Goal: Information Seeking & Learning: Learn about a topic

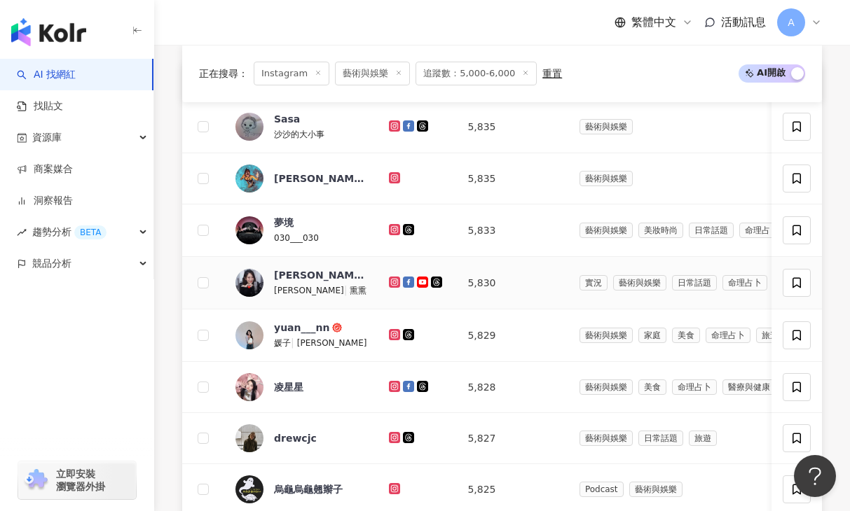
click at [394, 286] on icon at bounding box center [394, 282] width 11 height 11
click at [399, 336] on link at bounding box center [396, 335] width 14 height 11
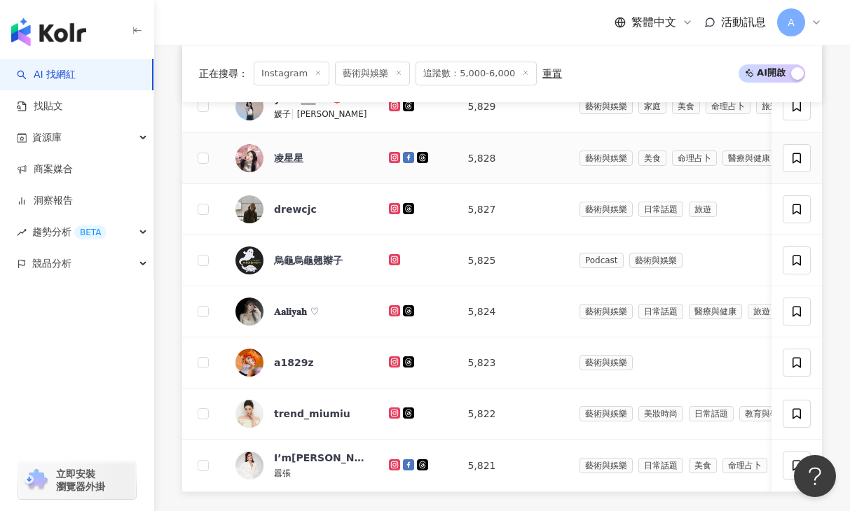
scroll to position [778, 0]
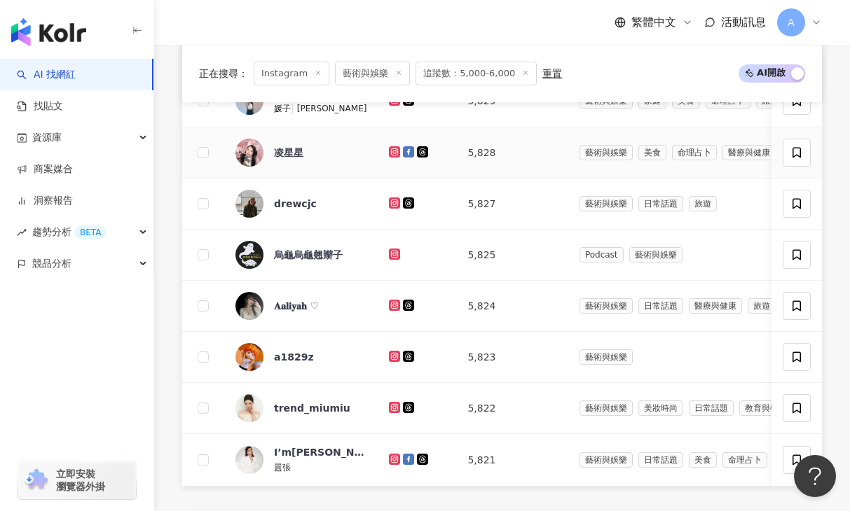
click at [393, 149] on icon at bounding box center [395, 152] width 6 height 6
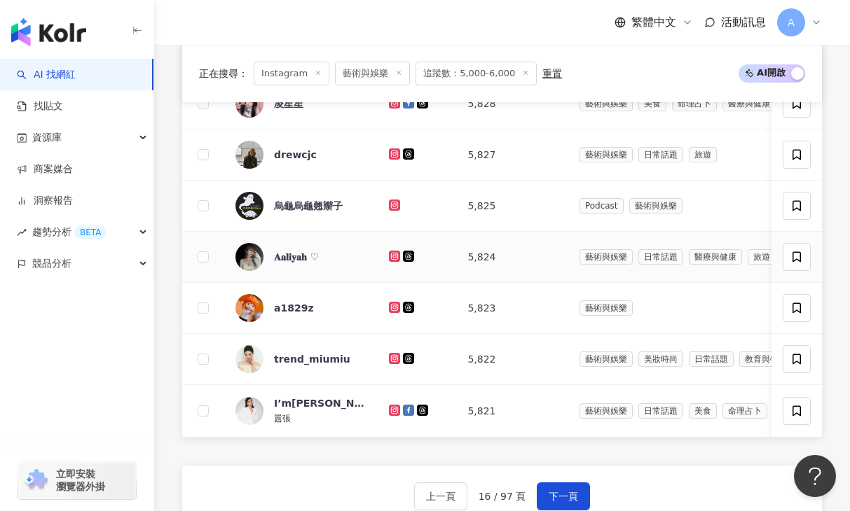
scroll to position [829, 0]
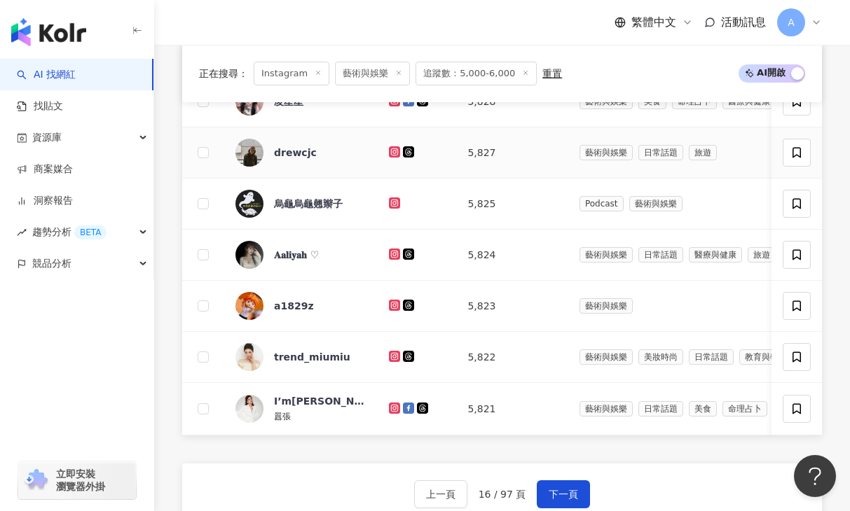
click at [392, 151] on icon at bounding box center [395, 152] width 6 height 6
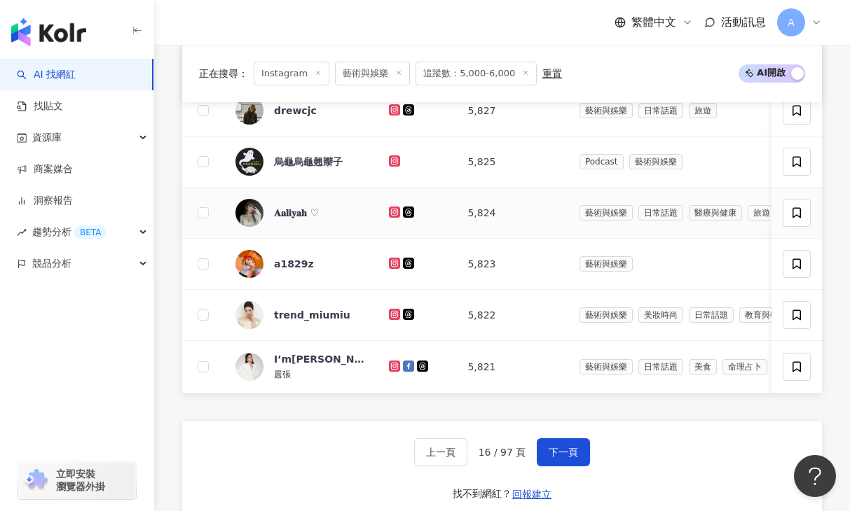
scroll to position [892, 0]
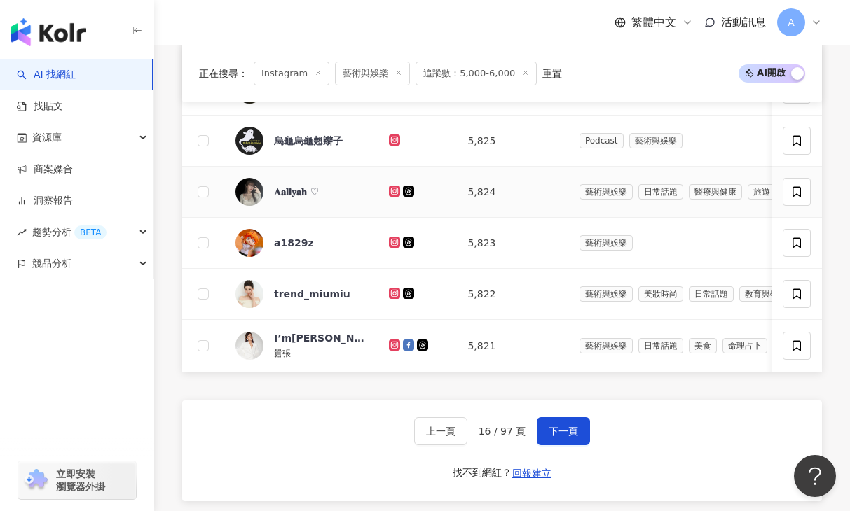
click at [392, 188] on icon at bounding box center [395, 191] width 6 height 6
click at [392, 238] on icon at bounding box center [394, 242] width 11 height 11
click at [389, 290] on icon at bounding box center [394, 293] width 11 height 11
click at [394, 343] on icon at bounding box center [395, 345] width 6 height 6
click at [574, 431] on span "下一頁" at bounding box center [563, 431] width 29 height 11
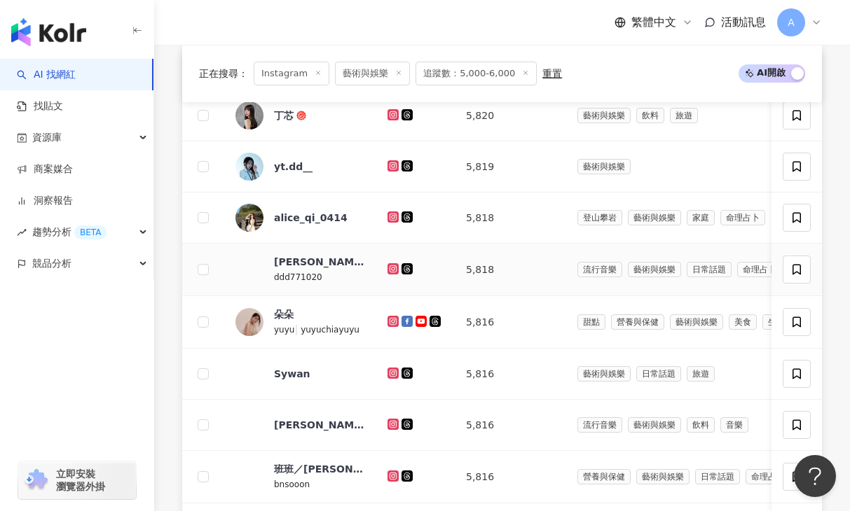
scroll to position [555, 0]
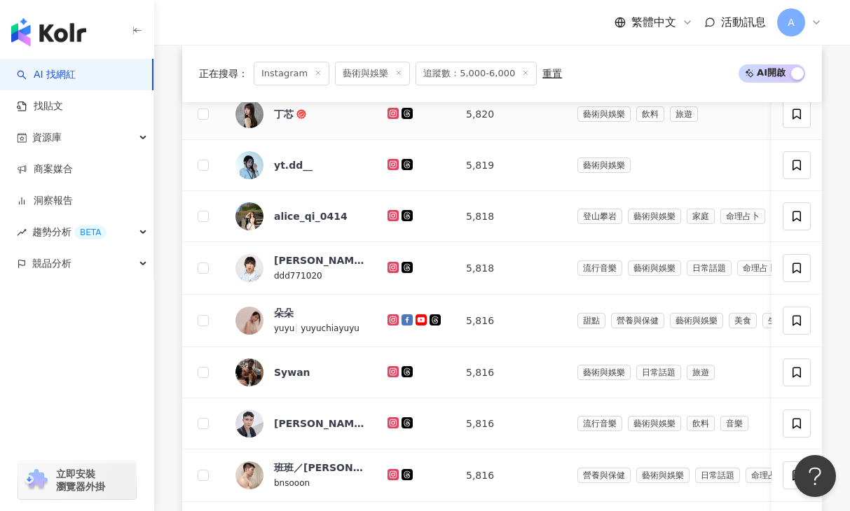
click at [391, 116] on icon at bounding box center [393, 113] width 9 height 8
click at [388, 163] on icon at bounding box center [392, 164] width 11 height 11
click at [387, 216] on td at bounding box center [415, 216] width 78 height 51
click at [394, 214] on icon at bounding box center [393, 215] width 2 height 2
click at [392, 266] on icon at bounding box center [393, 267] width 9 height 8
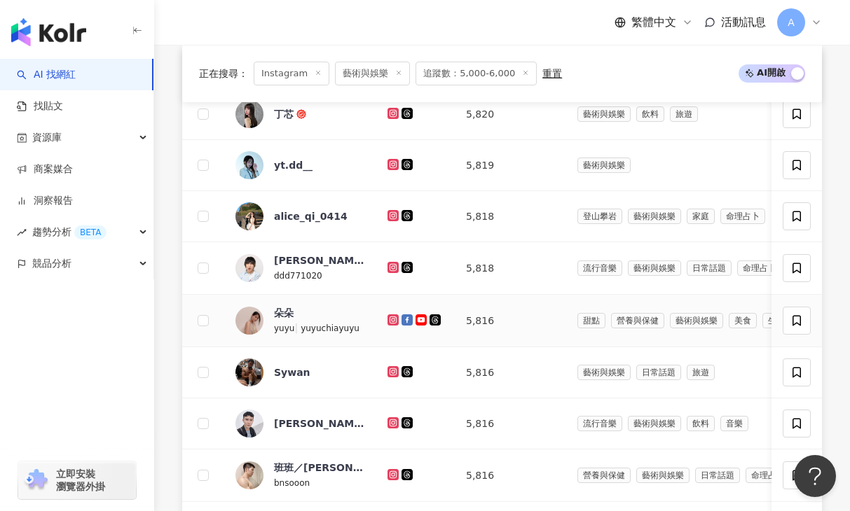
click at [386, 318] on td at bounding box center [415, 321] width 78 height 53
click at [387, 318] on icon at bounding box center [392, 320] width 11 height 11
click at [391, 373] on icon at bounding box center [393, 372] width 6 height 6
click at [390, 424] on icon at bounding box center [393, 423] width 9 height 8
click at [390, 473] on icon at bounding box center [393, 475] width 6 height 6
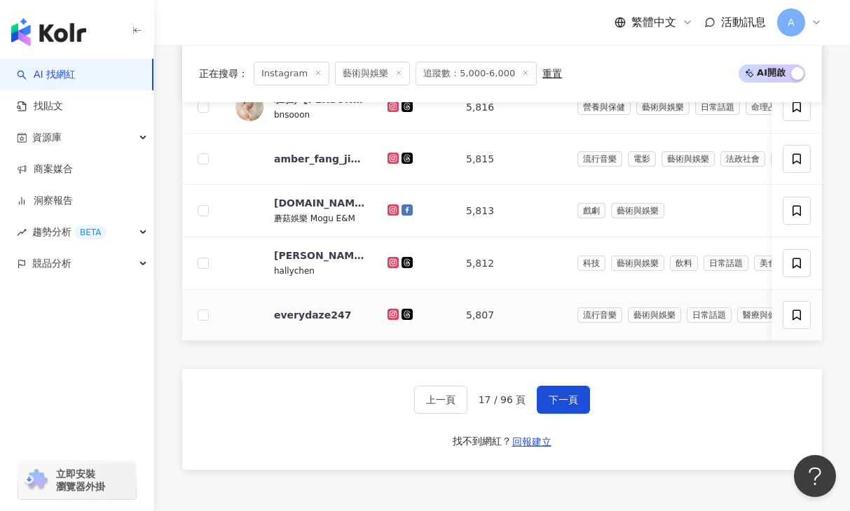
scroll to position [934, 0]
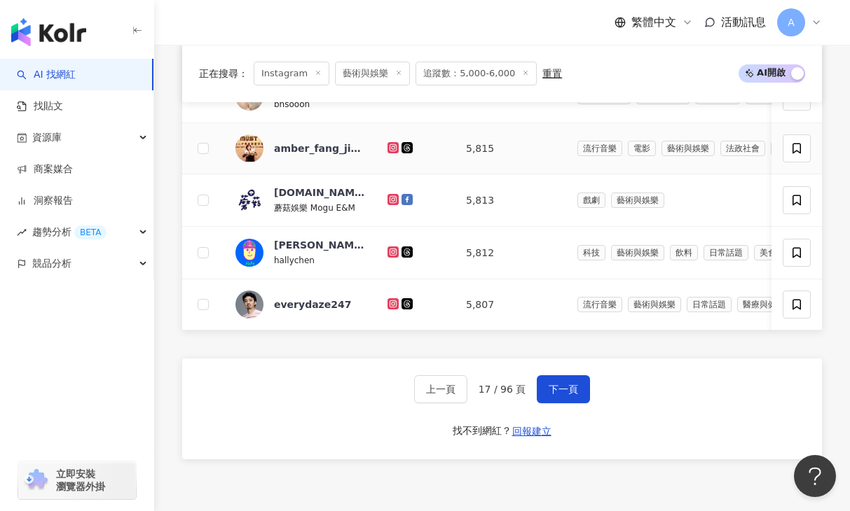
click at [394, 142] on icon at bounding box center [392, 147] width 11 height 11
click at [394, 251] on icon at bounding box center [393, 252] width 9 height 8
click at [390, 302] on icon at bounding box center [393, 304] width 6 height 6
click at [557, 378] on button "下一頁" at bounding box center [563, 390] width 53 height 28
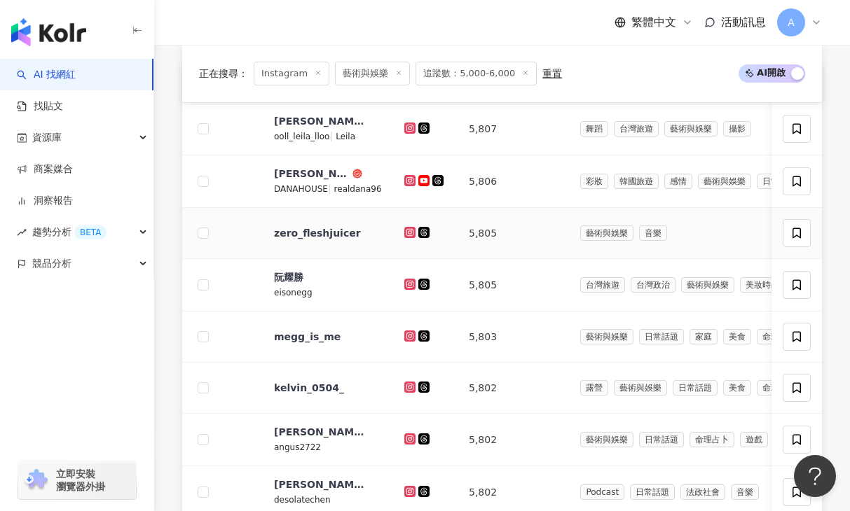
scroll to position [542, 0]
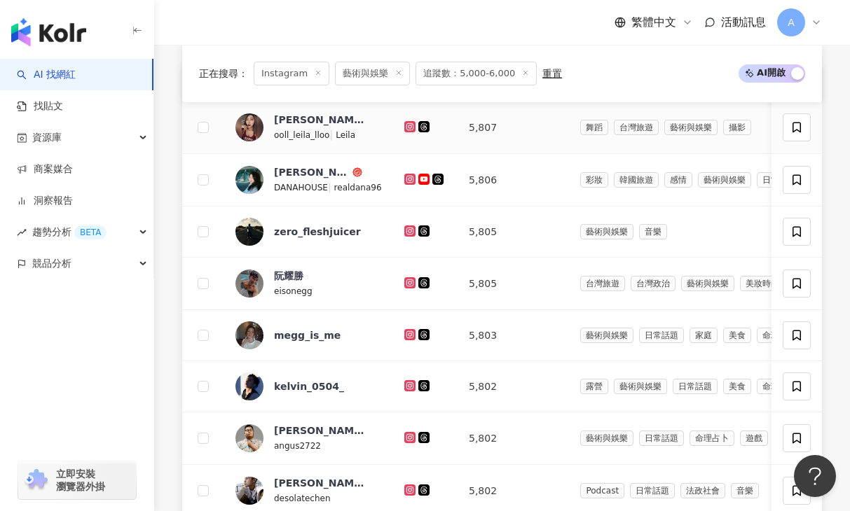
click at [415, 130] on icon at bounding box center [409, 126] width 11 height 11
click at [413, 179] on icon at bounding box center [410, 179] width 6 height 6
click at [413, 231] on icon at bounding box center [410, 231] width 9 height 8
click at [413, 281] on icon at bounding box center [410, 283] width 6 height 6
click at [411, 282] on icon at bounding box center [409, 283] width 2 height 2
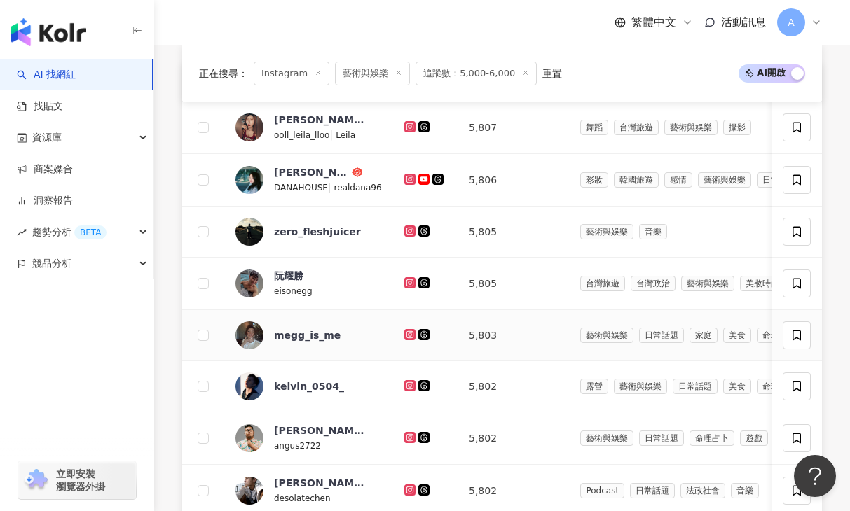
click at [412, 336] on icon at bounding box center [410, 335] width 9 height 8
click at [413, 384] on icon at bounding box center [410, 386] width 6 height 6
click at [415, 432] on icon at bounding box center [409, 437] width 11 height 11
click at [411, 490] on icon at bounding box center [409, 490] width 2 height 2
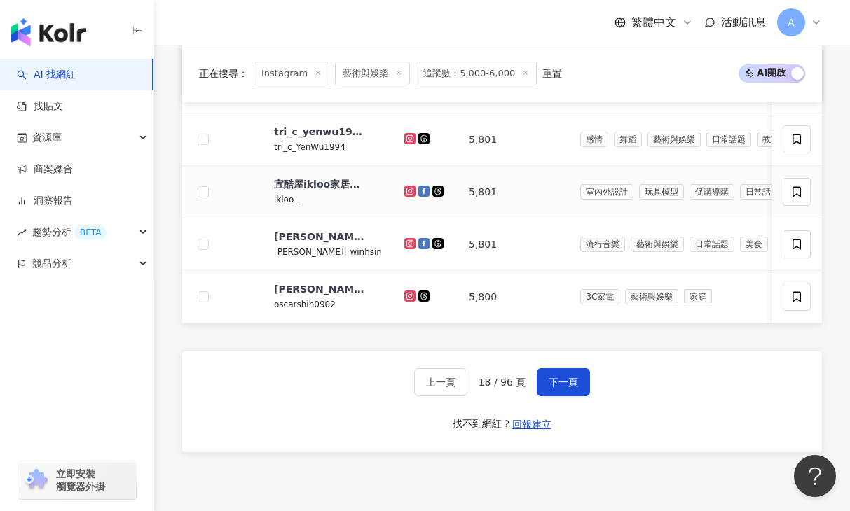
scroll to position [948, 0]
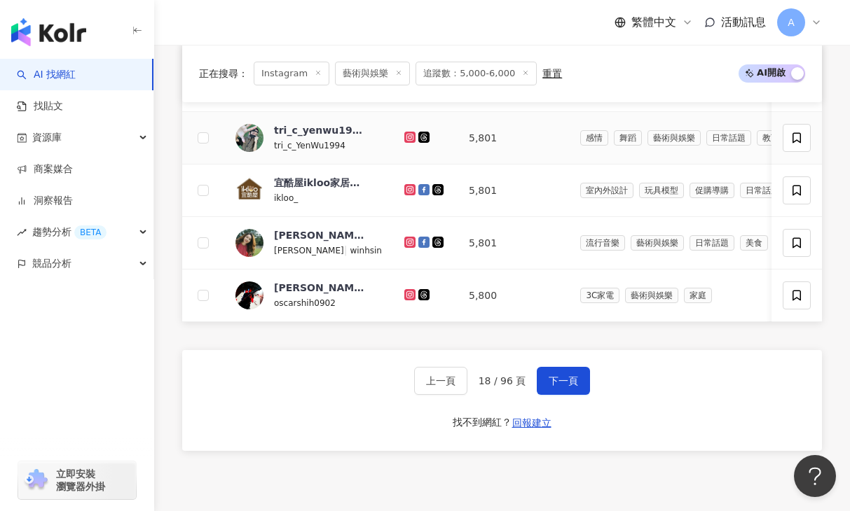
click at [411, 137] on icon at bounding box center [409, 137] width 2 height 2
click at [413, 241] on icon at bounding box center [410, 242] width 9 height 8
click at [415, 291] on icon at bounding box center [410, 295] width 9 height 8
click at [558, 359] on div "上一頁 18 / 96 頁 下一頁 找不到網紅？ 回報建立" at bounding box center [502, 400] width 640 height 101
click at [556, 372] on button "下一頁" at bounding box center [563, 381] width 53 height 28
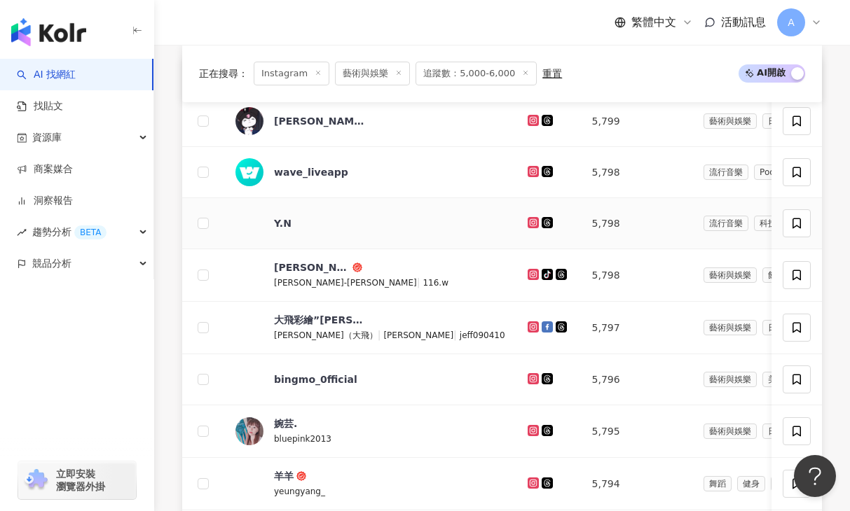
scroll to position [554, 0]
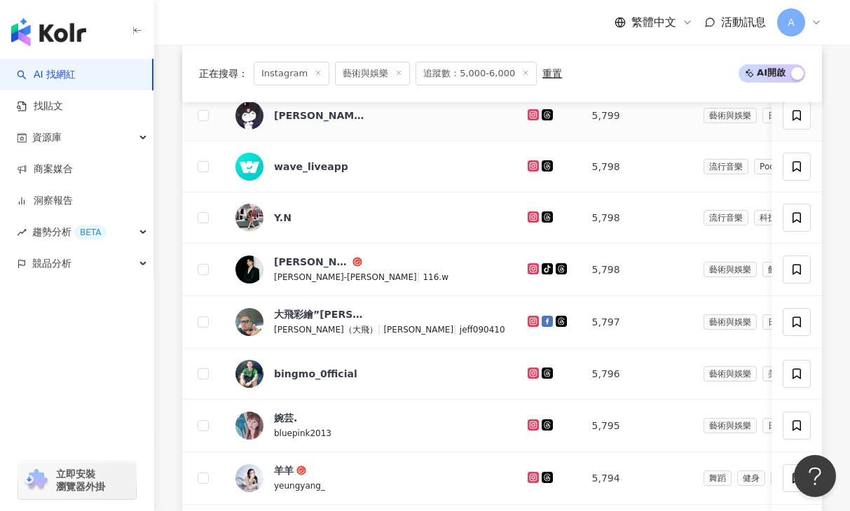
click at [530, 117] on icon at bounding box center [533, 114] width 6 height 6
click at [532, 218] on icon at bounding box center [533, 217] width 2 height 2
click at [530, 270] on icon at bounding box center [533, 269] width 6 height 6
click at [530, 318] on icon at bounding box center [533, 321] width 6 height 6
click at [532, 373] on icon at bounding box center [533, 373] width 2 height 2
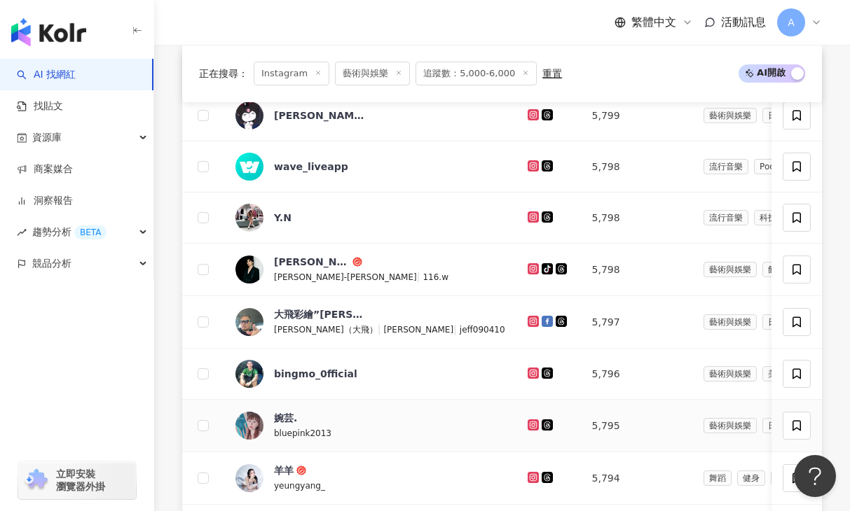
click at [529, 426] on icon at bounding box center [533, 425] width 9 height 8
click at [528, 482] on icon at bounding box center [533, 477] width 11 height 11
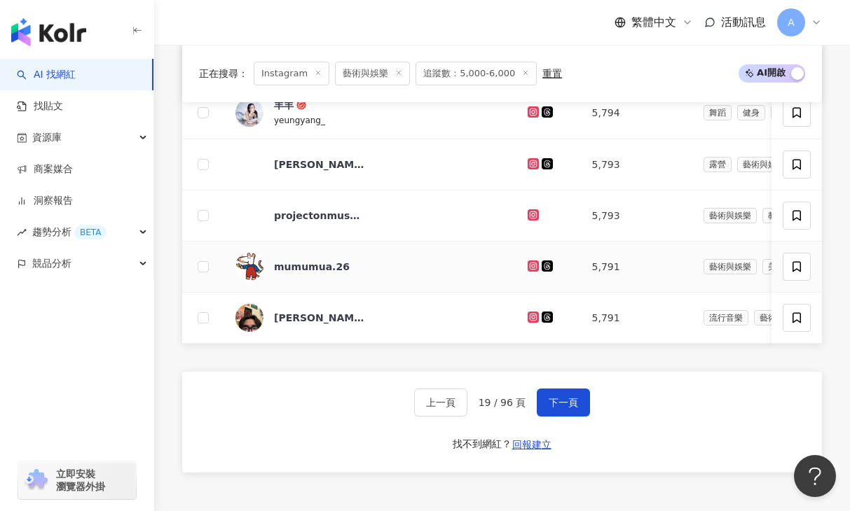
scroll to position [923, 0]
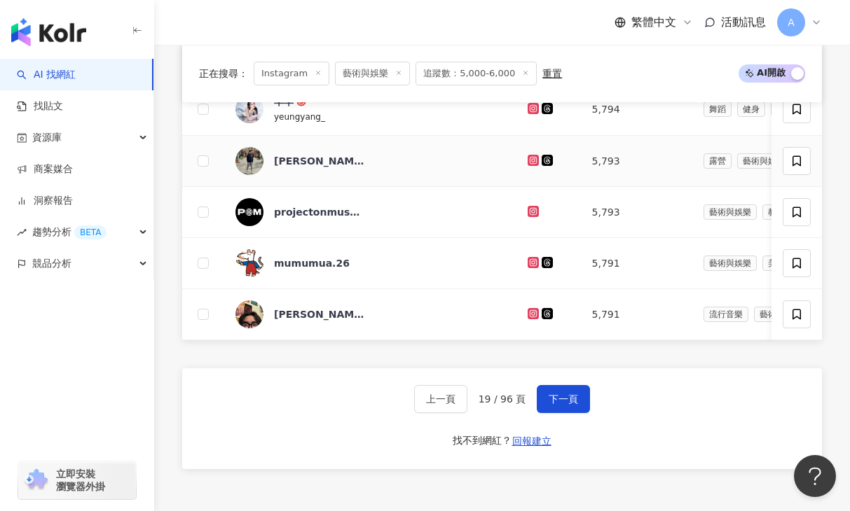
click at [529, 159] on icon at bounding box center [533, 160] width 9 height 8
click at [528, 313] on icon at bounding box center [533, 313] width 11 height 11
click at [532, 261] on icon at bounding box center [533, 262] width 2 height 2
click at [549, 401] on span "下一頁" at bounding box center [563, 399] width 29 height 11
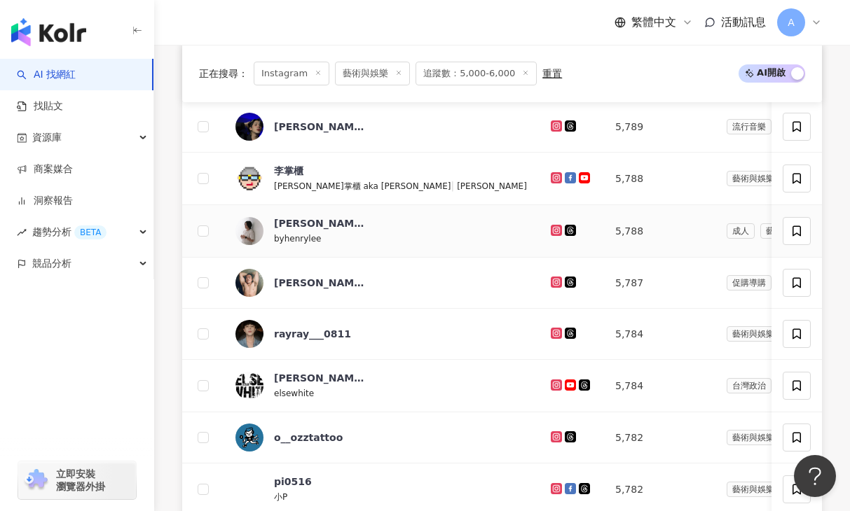
scroll to position [594, 0]
click at [554, 128] on icon at bounding box center [557, 125] width 6 height 6
click at [552, 179] on icon at bounding box center [556, 177] width 9 height 8
click at [554, 232] on icon at bounding box center [557, 229] width 6 height 6
click at [552, 280] on icon at bounding box center [556, 281] width 9 height 8
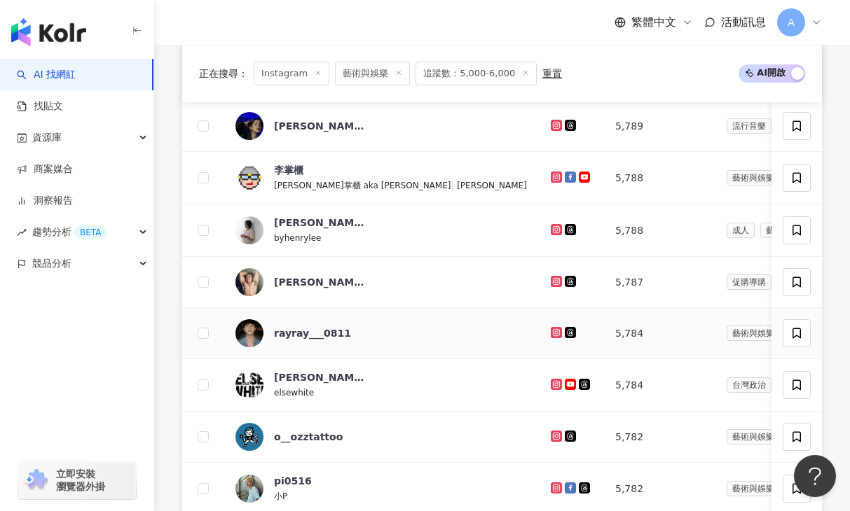
click at [554, 333] on icon at bounding box center [557, 332] width 6 height 6
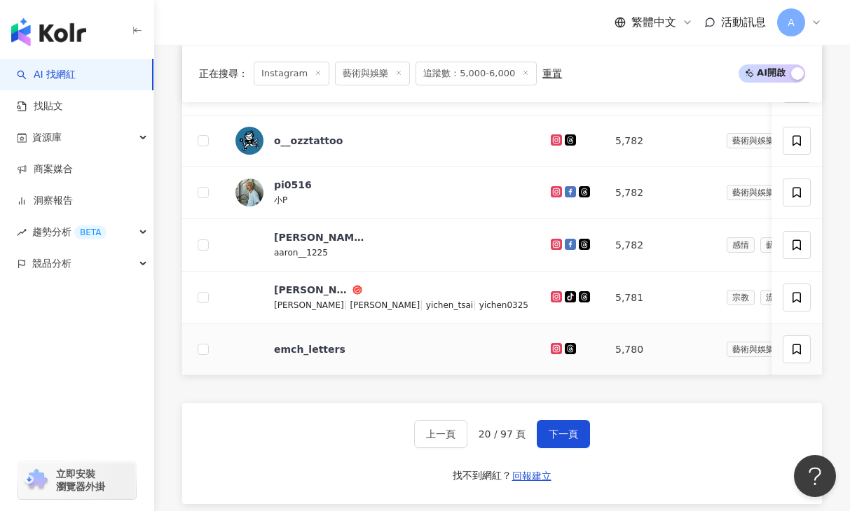
scroll to position [896, 0]
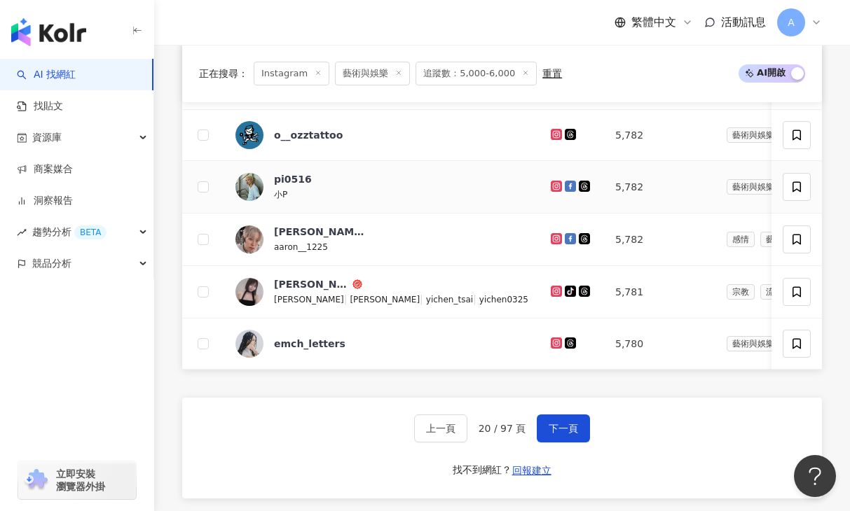
click at [554, 183] on icon at bounding box center [557, 186] width 6 height 6
click at [551, 286] on icon at bounding box center [556, 291] width 11 height 11
click at [551, 338] on icon at bounding box center [556, 343] width 11 height 11
click at [582, 430] on button "下一頁" at bounding box center [563, 429] width 53 height 28
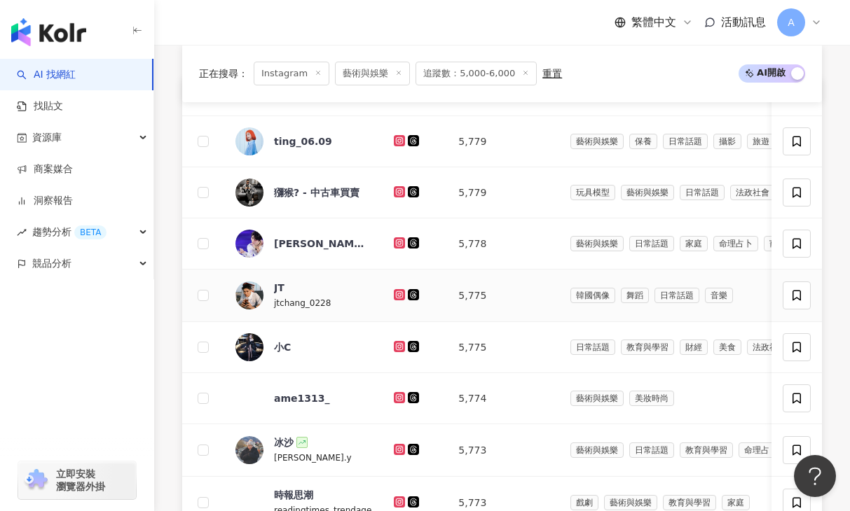
scroll to position [526, 0]
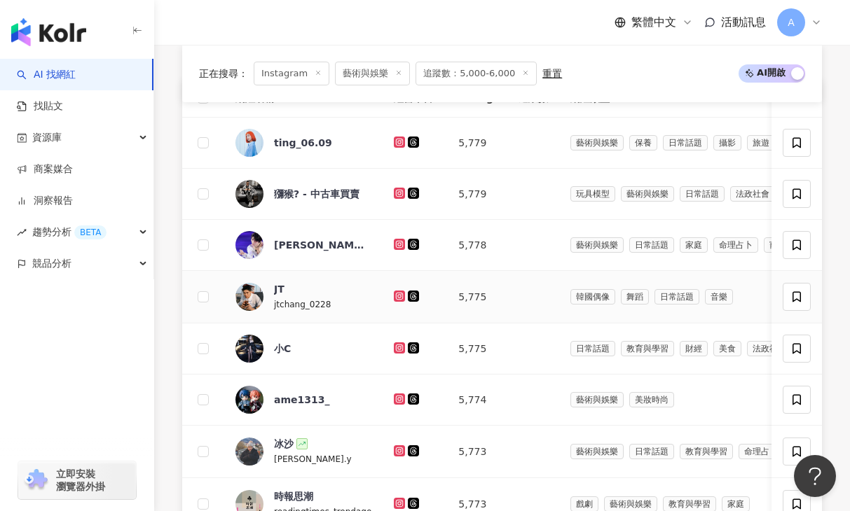
click at [397, 294] on icon at bounding box center [400, 296] width 6 height 6
click at [396, 347] on icon at bounding box center [399, 348] width 9 height 8
click at [397, 346] on icon at bounding box center [399, 348] width 9 height 8
click at [394, 403] on icon at bounding box center [399, 399] width 11 height 11
click at [397, 453] on icon at bounding box center [400, 451] width 6 height 6
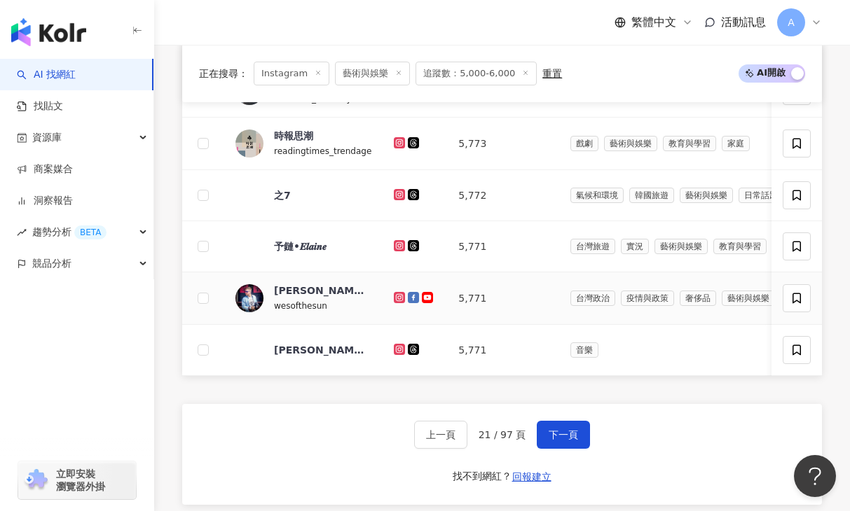
scroll to position [888, 0]
click at [395, 192] on icon at bounding box center [399, 194] width 9 height 8
click at [394, 191] on icon at bounding box center [399, 193] width 11 height 11
click at [395, 193] on icon at bounding box center [399, 194] width 9 height 8
click at [399, 142] on icon at bounding box center [400, 142] width 2 height 2
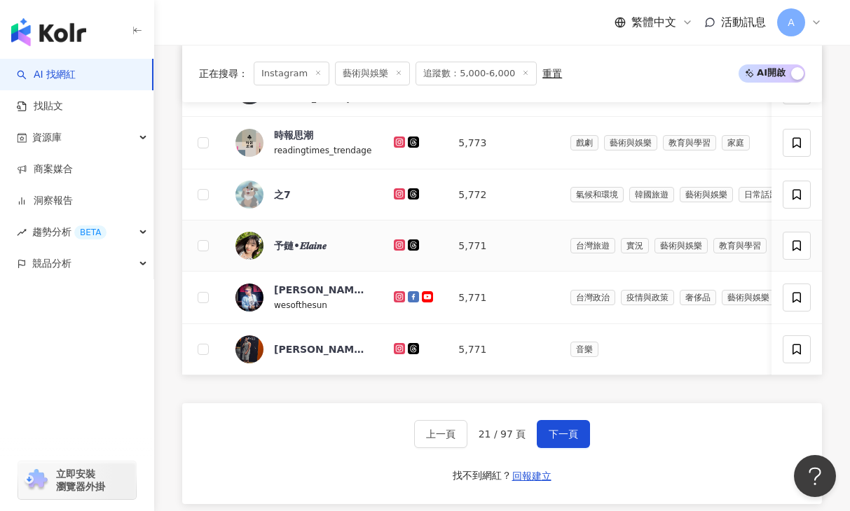
click at [397, 243] on icon at bounding box center [400, 245] width 6 height 6
click at [395, 294] on icon at bounding box center [399, 297] width 9 height 8
click at [397, 349] on icon at bounding box center [400, 348] width 6 height 6
click at [565, 424] on button "下一頁" at bounding box center [563, 434] width 53 height 28
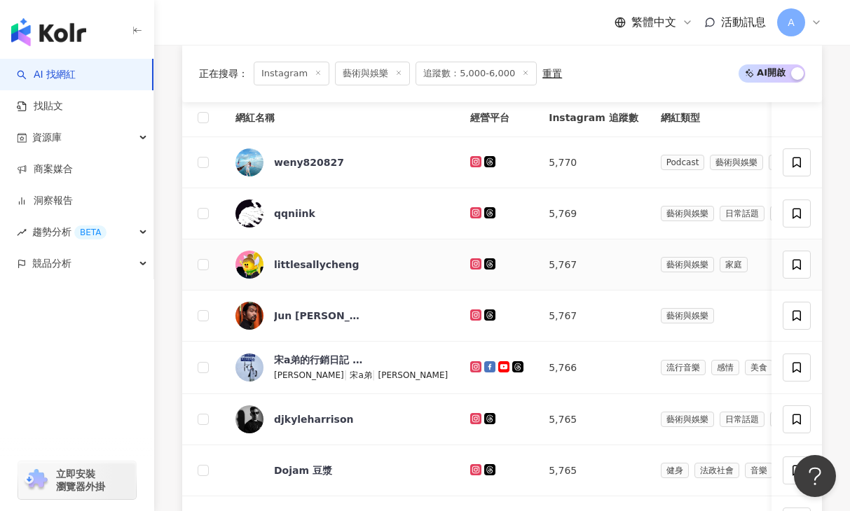
scroll to position [540, 0]
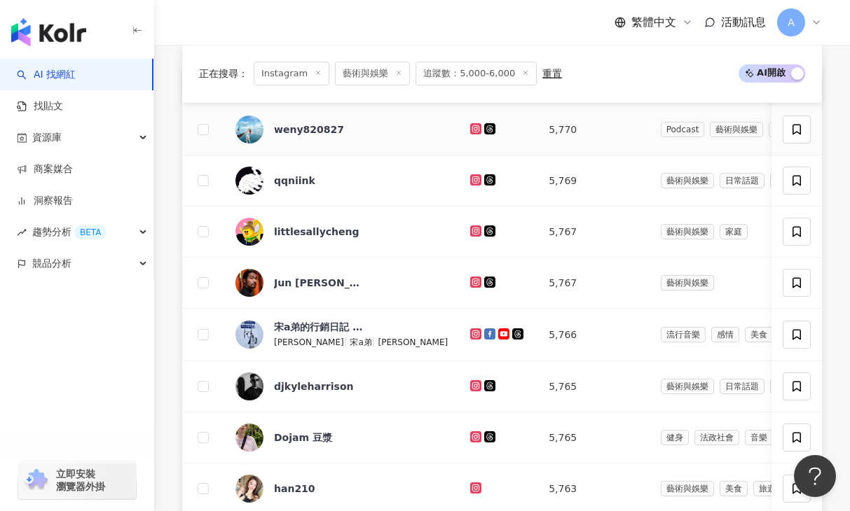
click at [472, 130] on icon at bounding box center [476, 129] width 9 height 8
click at [473, 181] on icon at bounding box center [476, 180] width 6 height 6
click at [470, 235] on icon at bounding box center [475, 231] width 11 height 11
click at [473, 281] on icon at bounding box center [476, 282] width 6 height 6
click at [474, 333] on icon at bounding box center [475, 334] width 2 height 2
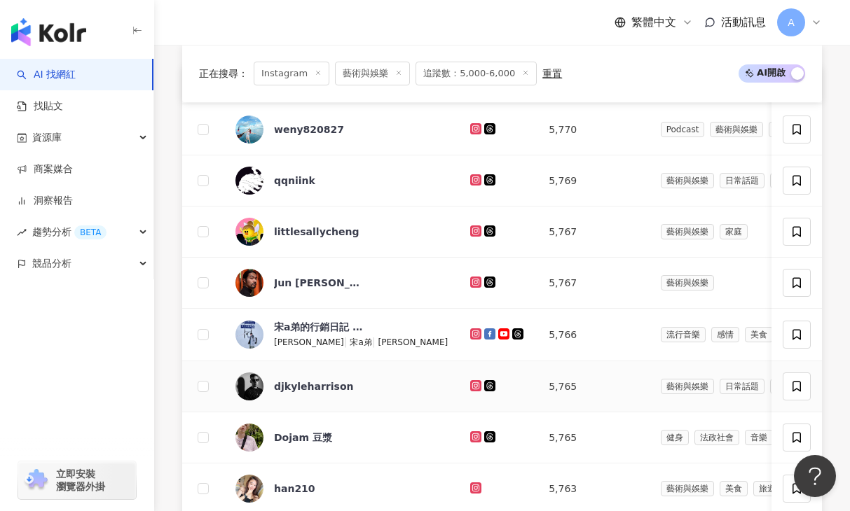
click at [474, 385] on icon at bounding box center [475, 386] width 2 height 2
click at [473, 434] on icon at bounding box center [476, 437] width 6 height 6
click at [470, 487] on g at bounding box center [475, 488] width 11 height 11
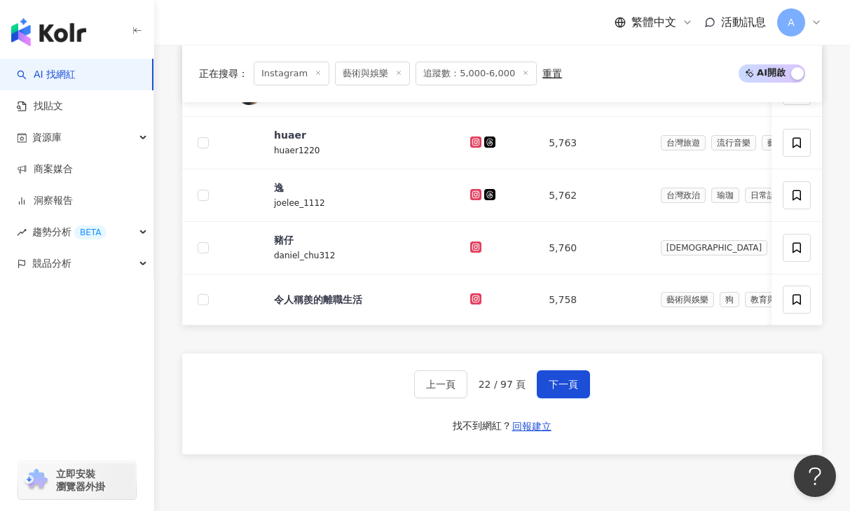
scroll to position [940, 0]
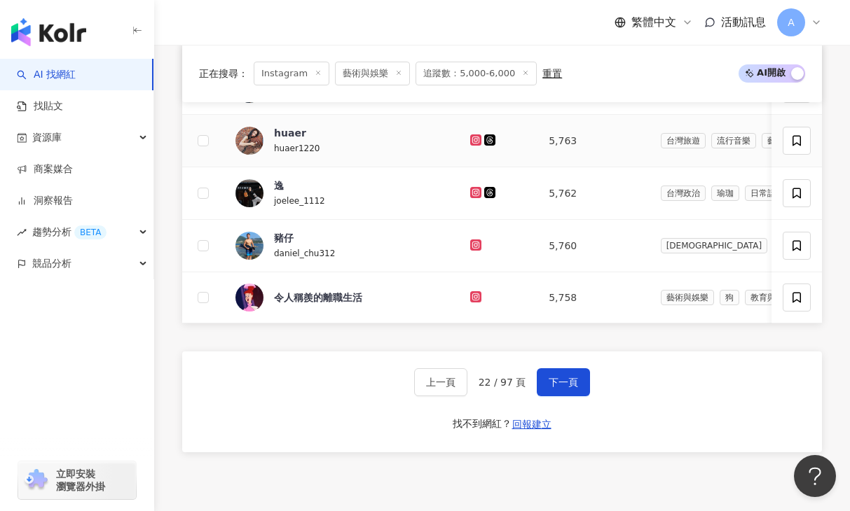
click at [473, 142] on icon at bounding box center [476, 140] width 6 height 6
click at [473, 193] on icon at bounding box center [476, 192] width 6 height 6
click at [472, 242] on icon at bounding box center [476, 245] width 9 height 8
click at [473, 294] on icon at bounding box center [476, 297] width 6 height 6
click at [563, 361] on div "上一頁 22 / 97 頁 下一頁 找不到網紅？ 回報建立" at bounding box center [502, 402] width 640 height 101
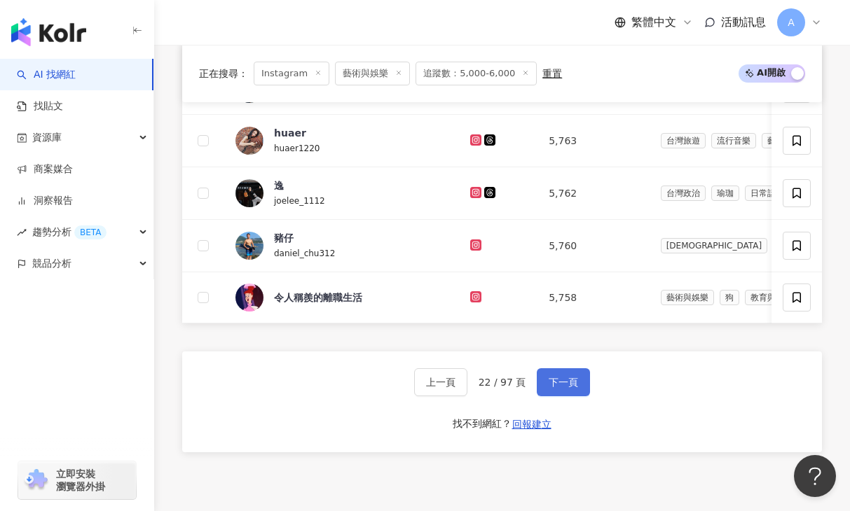
click at [563, 377] on span "下一頁" at bounding box center [563, 382] width 29 height 11
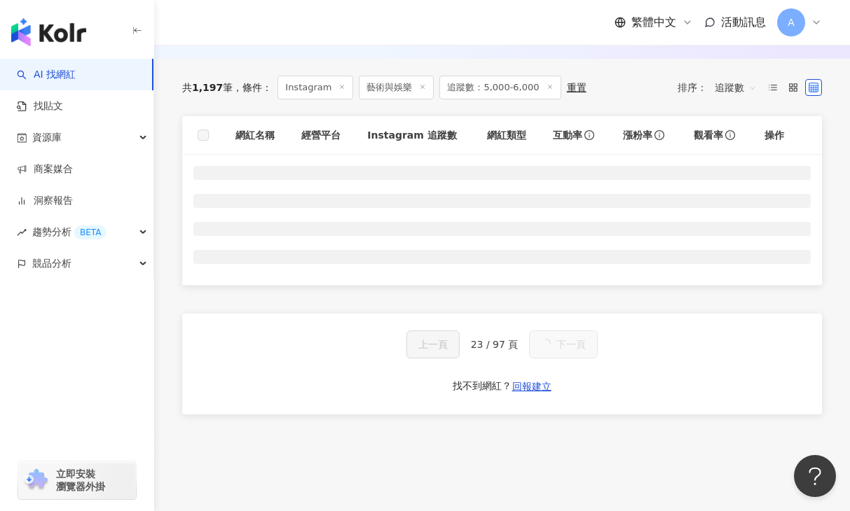
scroll to position [494, 0]
